Goal: Information Seeking & Learning: Learn about a topic

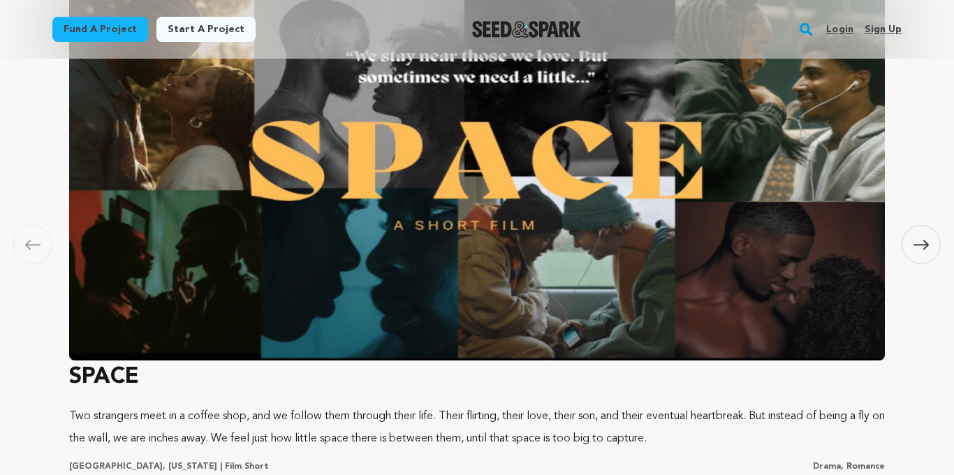
scroll to position [924, 0]
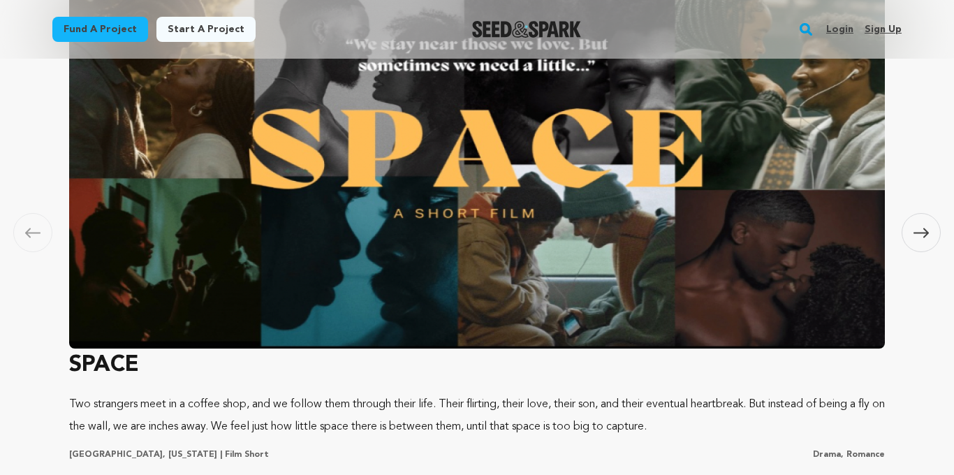
click at [733, 94] on img at bounding box center [476, 159] width 815 height 377
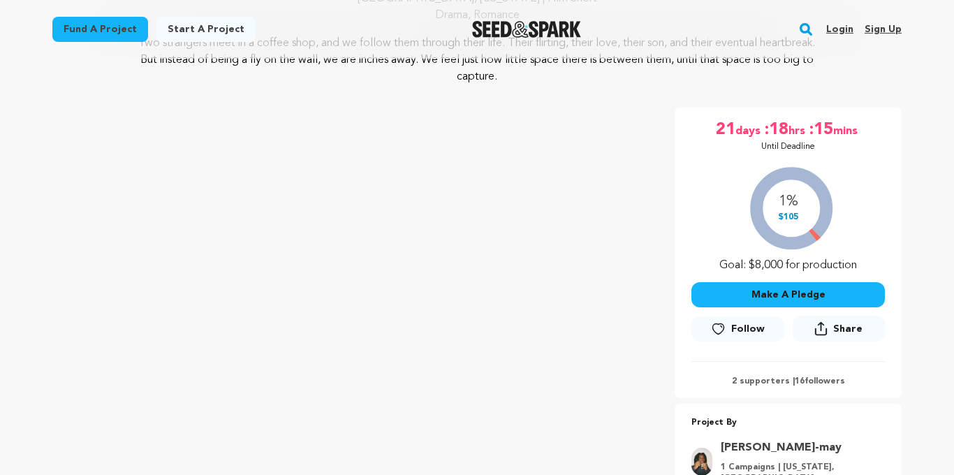
scroll to position [178, 0]
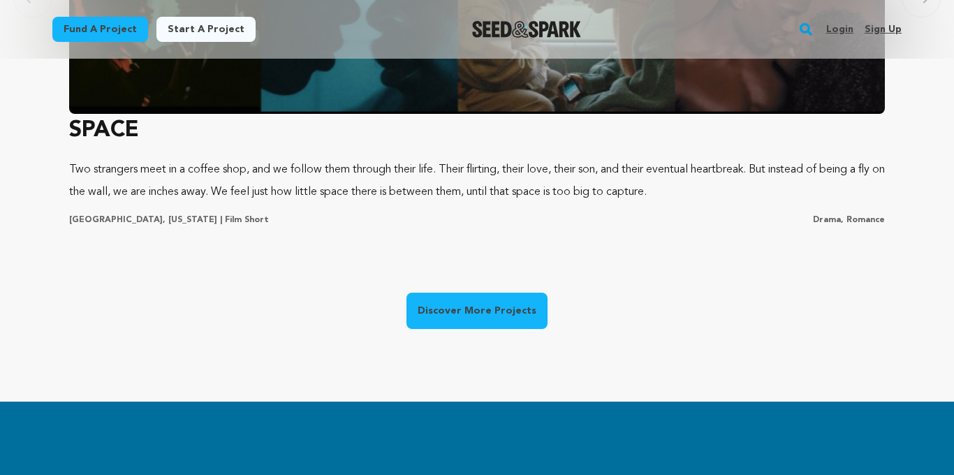
scroll to position [1159, 0]
click at [482, 325] on link "Discover More Projects" at bounding box center [476, 311] width 141 height 36
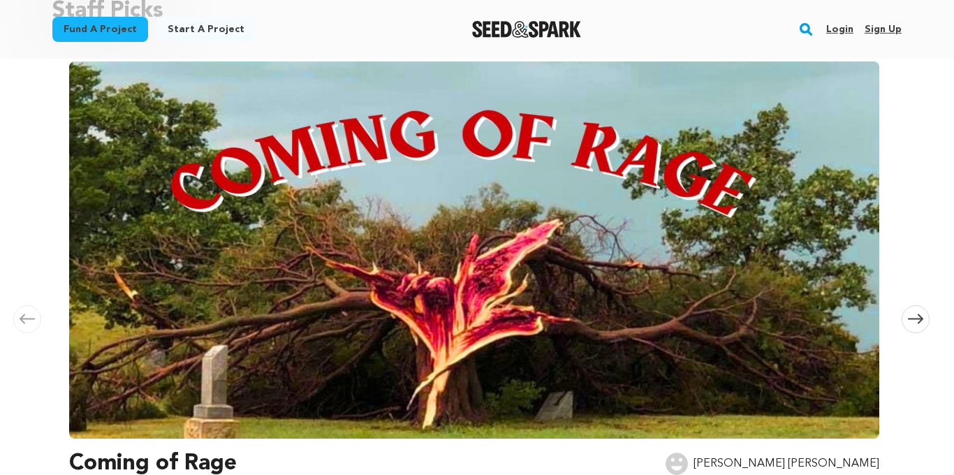
scroll to position [173, 0]
click at [444, 251] on img at bounding box center [474, 249] width 810 height 377
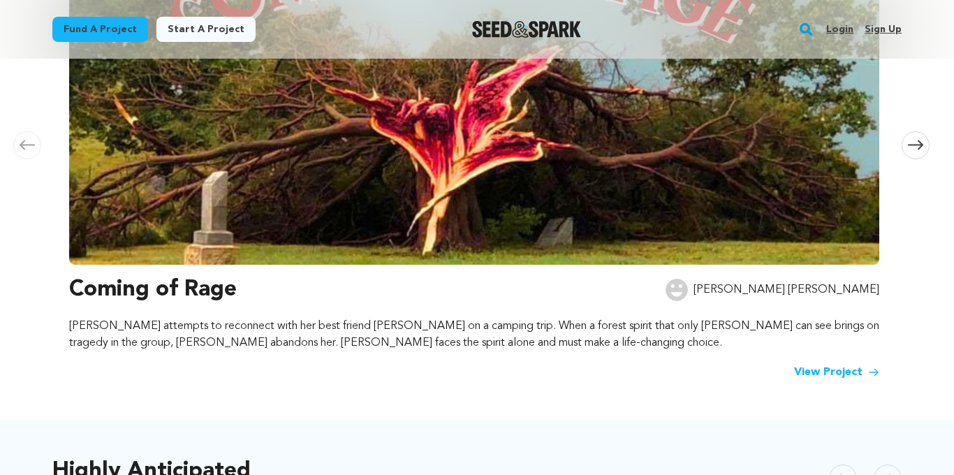
scroll to position [351, 0]
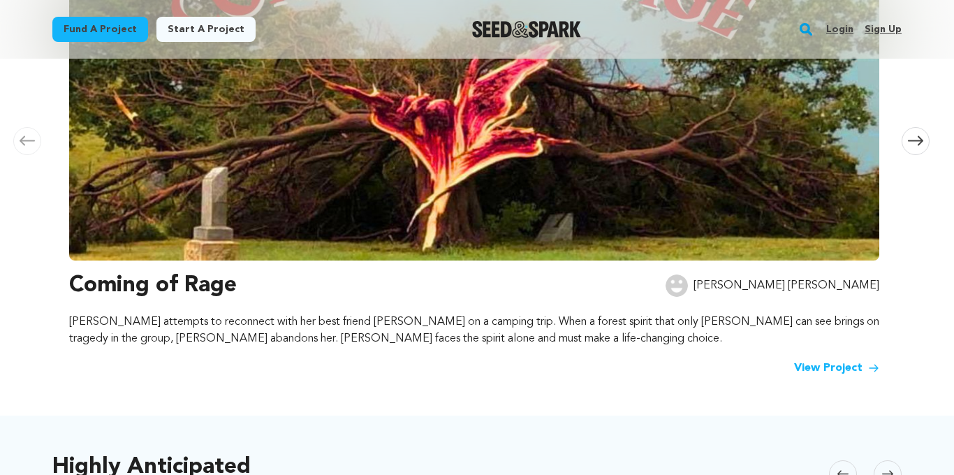
click at [169, 287] on h3 "Coming of Rage" at bounding box center [153, 286] width 168 height 34
click at [827, 364] on link "View Project" at bounding box center [836, 368] width 85 height 17
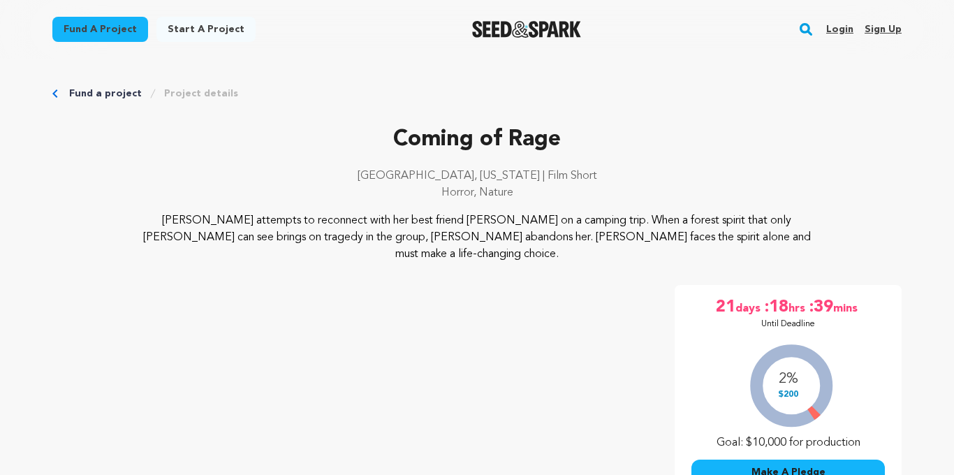
click at [327, 237] on p "[PERSON_NAME] attempts to reconnect with her best friend [PERSON_NAME] on a cam…" at bounding box center [477, 237] width 679 height 50
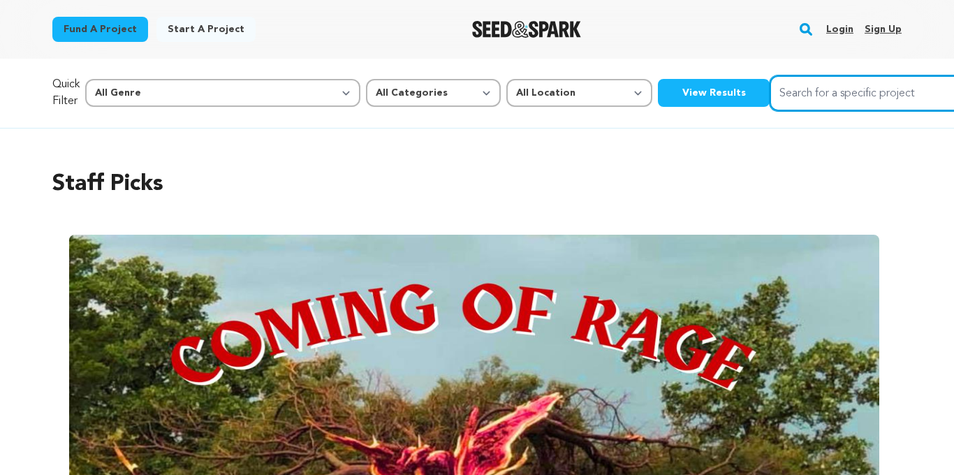
click at [769, 89] on input "Search for a specific project" at bounding box center [873, 93] width 209 height 36
type input "comedy"
click at [953, 84] on button "Search" at bounding box center [962, 92] width 17 height 17
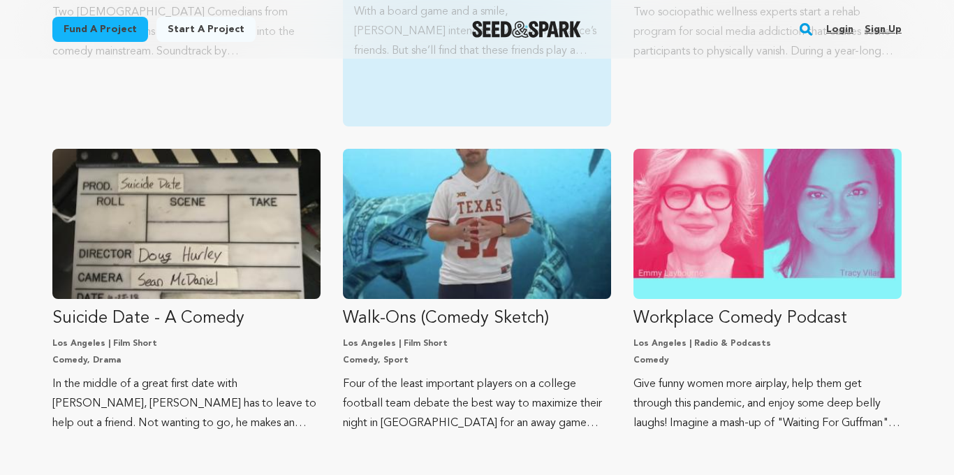
scroll to position [445, 0]
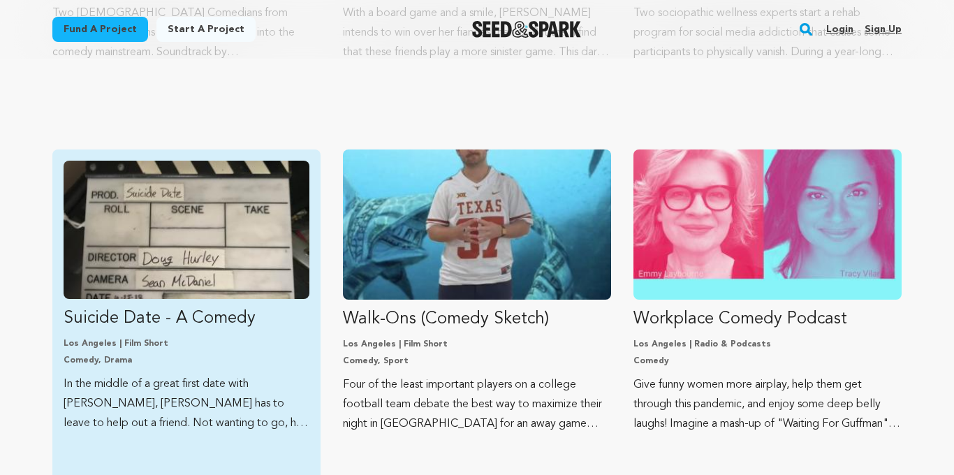
click at [204, 325] on p "Suicide Date - A Comedy" at bounding box center [187, 318] width 246 height 22
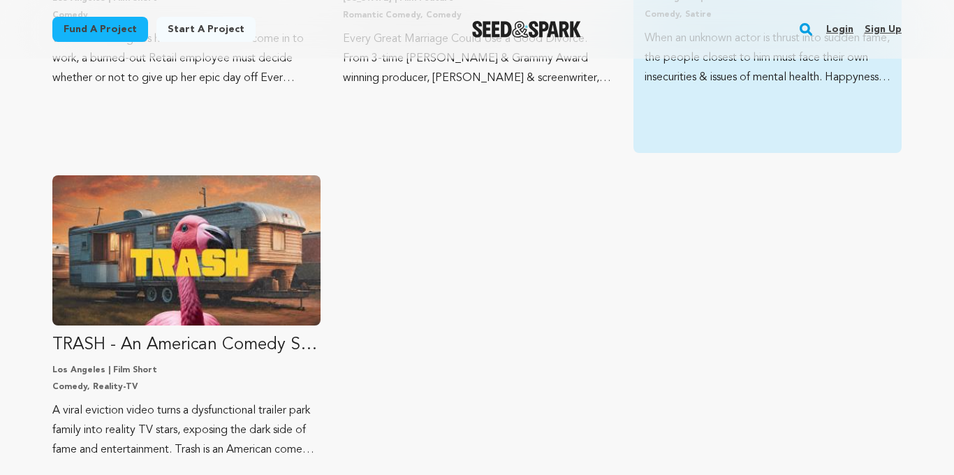
scroll to position [1163, 0]
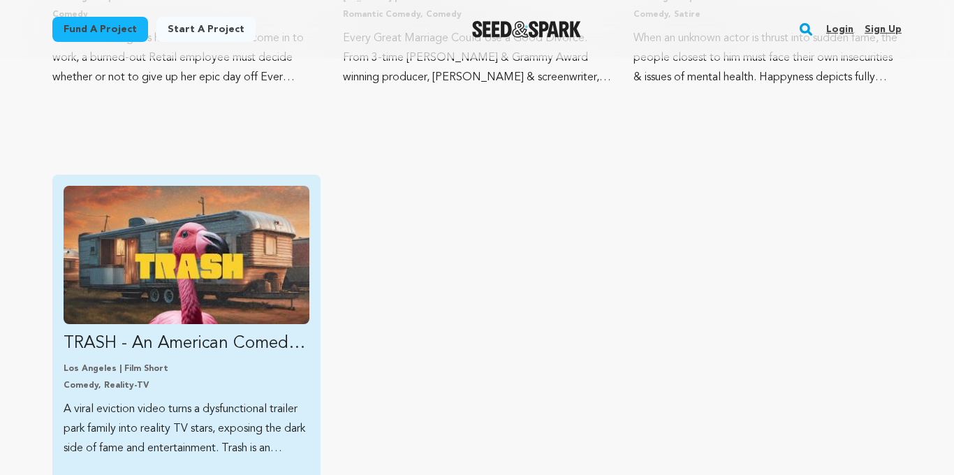
click at [160, 305] on img "Fund TRASH - An American Comedy Series" at bounding box center [187, 255] width 246 height 138
